Goal: Use online tool/utility: Utilize a website feature to perform a specific function

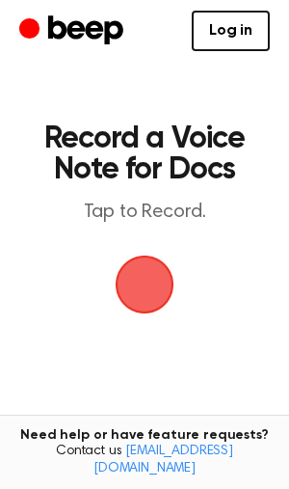
click at [129, 274] on span "button" at bounding box center [144, 284] width 77 height 77
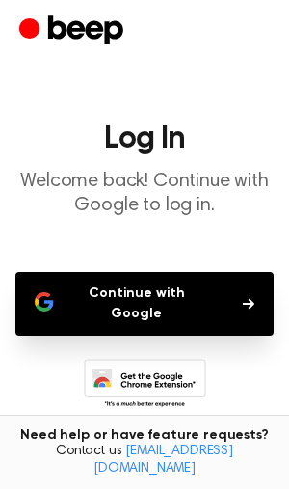
click at [115, 289] on button "Continue with Google" at bounding box center [144, 304] width 258 height 64
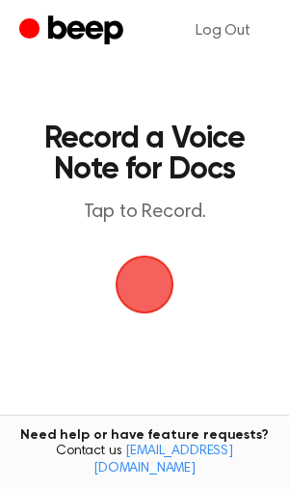
click at [148, 274] on span "button" at bounding box center [144, 284] width 69 height 69
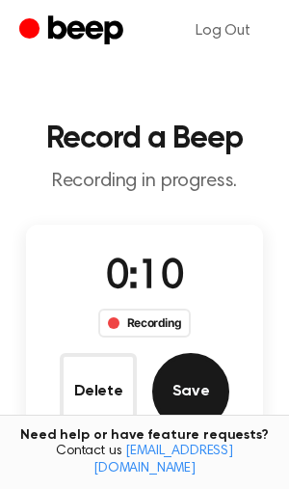
click at [184, 390] on button "Save" at bounding box center [190, 391] width 77 height 77
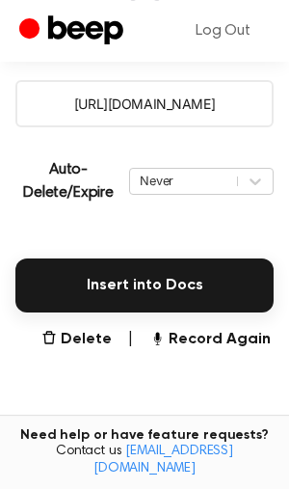
scroll to position [404, 0]
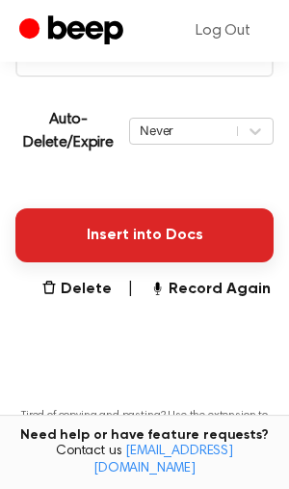
click at [139, 244] on button "Insert into Docs" at bounding box center [144, 235] width 258 height 54
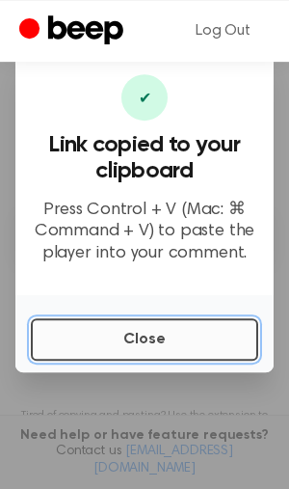
click at [124, 336] on button "Close" at bounding box center [145, 339] width 228 height 42
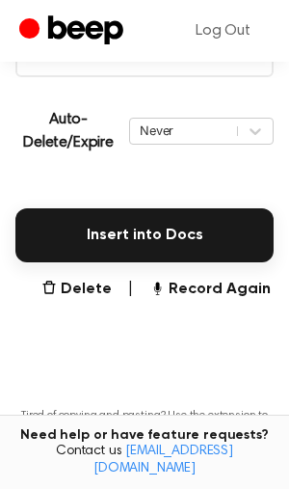
scroll to position [0, 0]
